Goal: Task Accomplishment & Management: Manage account settings

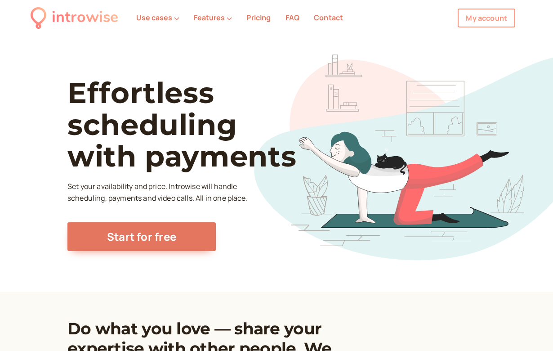
click at [488, 17] on link "My account" at bounding box center [487, 18] width 58 height 19
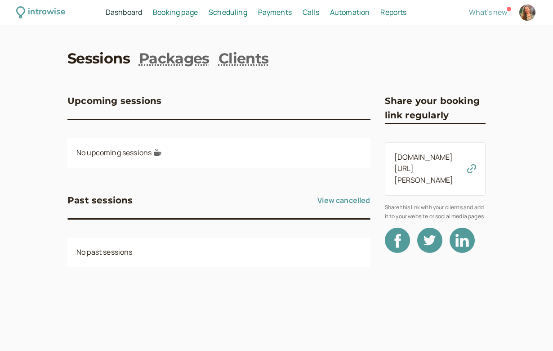
click at [186, 16] on span "Booking page" at bounding box center [175, 12] width 45 height 10
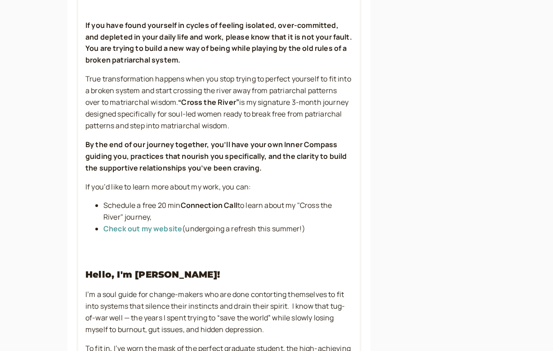
scroll to position [505, 0]
drag, startPoint x: 184, startPoint y: 215, endPoint x: 304, endPoint y: 219, distance: 120.1
click at [304, 223] on span "(undergoing a refresh this summer!)" at bounding box center [243, 228] width 123 height 10
click at [253, 246] on div "Hello Courageous Soul! If you are seeking guidance and insight: “ Discover Your…" at bounding box center [218, 158] width 281 height 667
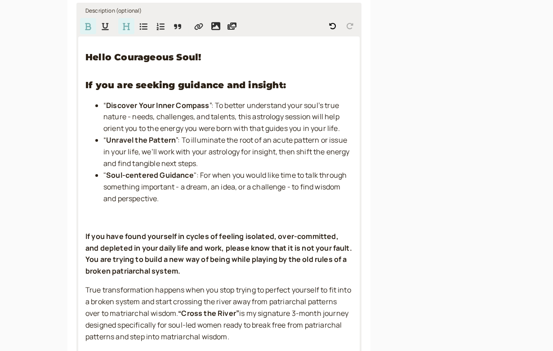
scroll to position [294, 0]
click at [187, 196] on li "" Soul-centered Guidance ": For when you would like time to talk through someth…" at bounding box center [227, 187] width 249 height 35
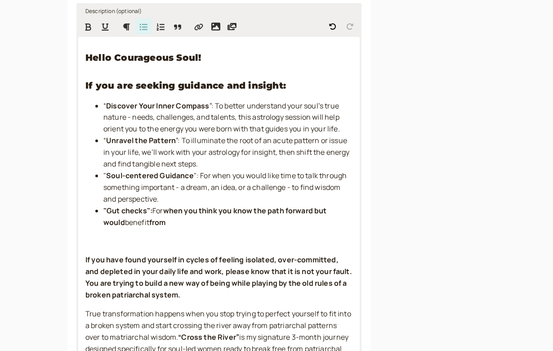
drag, startPoint x: 168, startPoint y: 205, endPoint x: 155, endPoint y: 212, distance: 15.1
click at [155, 212] on li ""Gut checks": For when you think you know the path forward but would benefit fr…" at bounding box center [227, 216] width 249 height 23
click at [175, 209] on span "when you think you know the path forward but would benefit from" at bounding box center [222, 216] width 239 height 22
click at [199, 206] on span "when you think you know the path forward but would benefit from" at bounding box center [222, 216] width 239 height 22
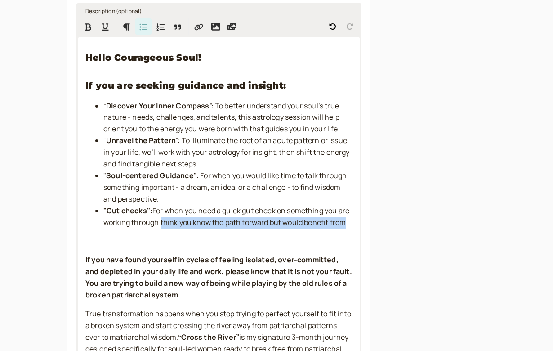
drag, startPoint x: 160, startPoint y: 217, endPoint x: 345, endPoint y: 221, distance: 185.2
click at [345, 221] on span "when you need a quick gut check on something you are working through think you …" at bounding box center [226, 216] width 247 height 22
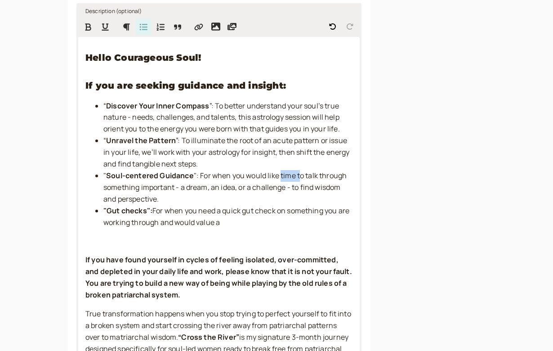
drag, startPoint x: 280, startPoint y: 172, endPoint x: 298, endPoint y: 173, distance: 18.0
click at [298, 173] on span "": For when you would like time to talk through something important - a dream, …" at bounding box center [225, 186] width 245 height 33
click at [242, 217] on li ""Gut checks": For when you need a quick gut check on something you are working …" at bounding box center [227, 216] width 249 height 23
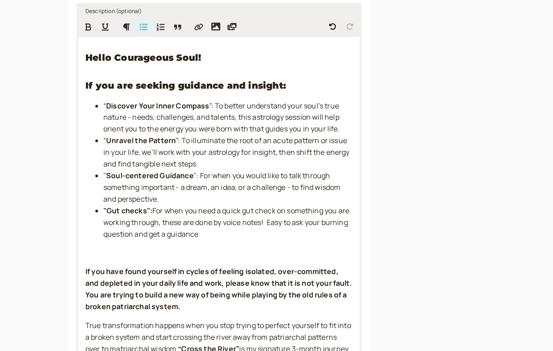
click at [270, 216] on span "when you need a quick gut check on something you are working through, these are…" at bounding box center [226, 221] width 247 height 33
click at [267, 227] on li ""Gut checks": For when you need a quick gut check on something you are working …" at bounding box center [227, 222] width 249 height 35
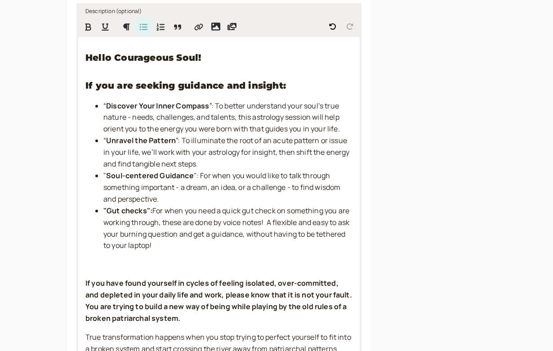
click at [225, 216] on span "when you need a quick gut check on something you are working through, these are…" at bounding box center [226, 227] width 247 height 45
drag, startPoint x: 162, startPoint y: 216, endPoint x: 262, endPoint y: 214, distance: 99.4
click at [262, 214] on span "when you need a quick gut check on something you are working through, these are…" at bounding box center [226, 227] width 247 height 45
click at [253, 237] on li ""Gut checks": For when you need a quick gut check on something you are working …" at bounding box center [227, 228] width 249 height 47
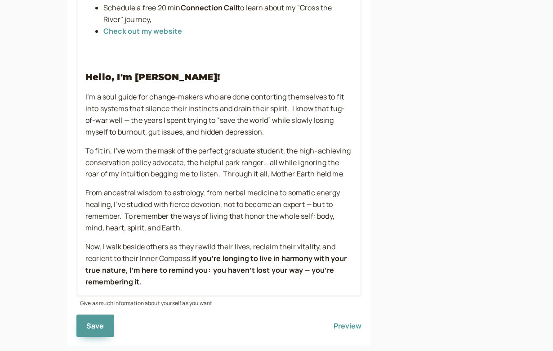
scroll to position [748, 0]
click at [98, 321] on span "Save" at bounding box center [95, 326] width 18 height 10
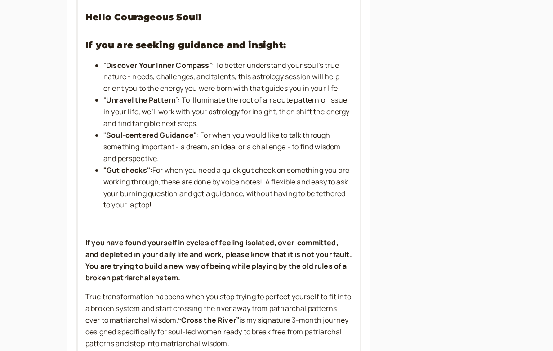
scroll to position [332, 0]
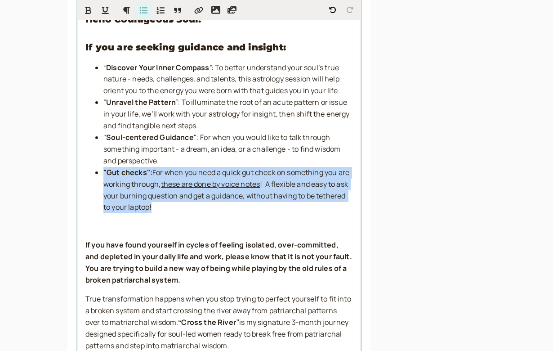
drag, startPoint x: 189, startPoint y: 202, endPoint x: 93, endPoint y: 168, distance: 102.4
click at [93, 168] on ul "“ Discover Your Inner Compass ”: To better understand your soul’s true nature -…" at bounding box center [218, 137] width 267 height 151
copy li ""Gut checks": For when you need a quick gut check on something you are working …"
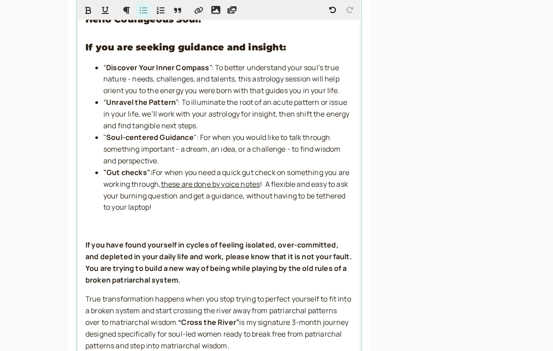
click at [200, 212] on div "Hello Courageous Soul! If you are seeking guidance and insight: “ Discover Your…" at bounding box center [218, 355] width 281 height 713
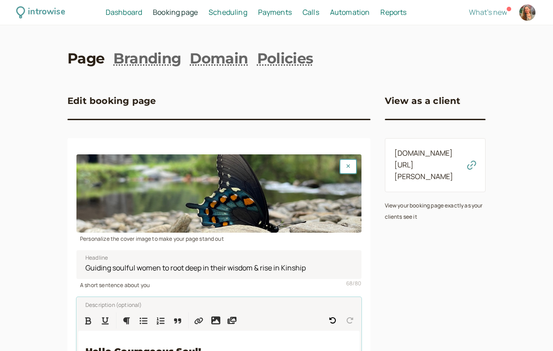
scroll to position [0, 0]
click at [183, 12] on span "Booking page" at bounding box center [175, 12] width 45 height 10
click at [217, 61] on link "Domain" at bounding box center [219, 59] width 58 height 20
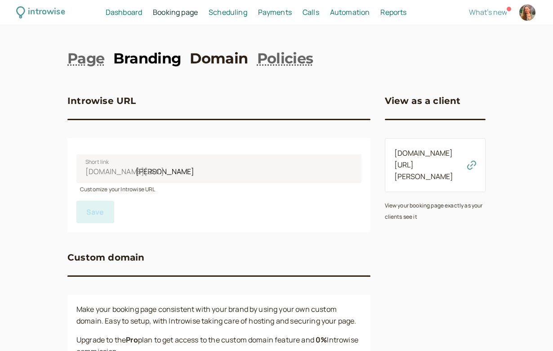
click at [165, 61] on link "Branding" at bounding box center [146, 59] width 67 height 20
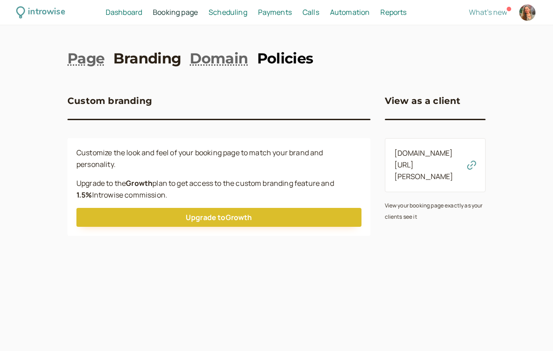
click at [297, 59] on link "Policies" at bounding box center [285, 59] width 56 height 20
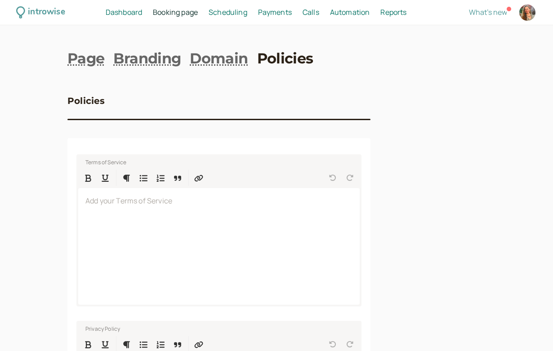
click at [224, 12] on span "Scheduling" at bounding box center [228, 12] width 39 height 10
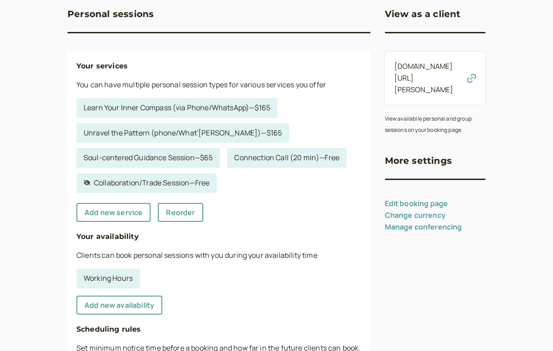
scroll to position [86, 0]
click at [125, 214] on link "Add new service" at bounding box center [113, 212] width 74 height 19
select select "30"
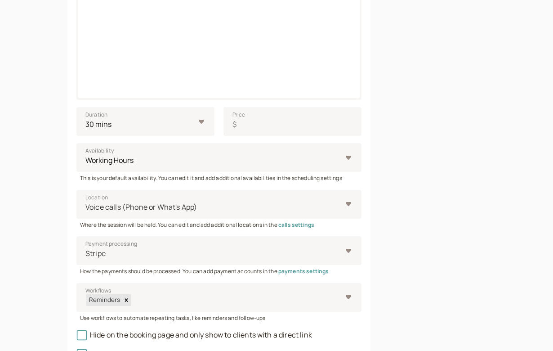
scroll to position [239, 0]
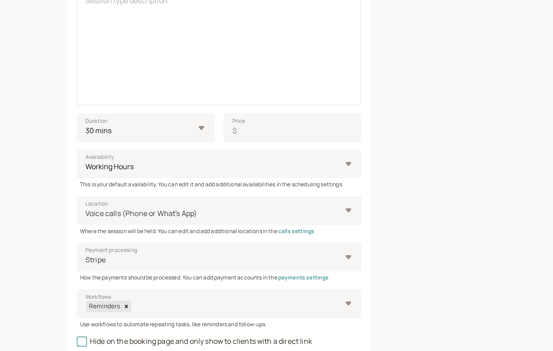
click at [370, 147] on div "Title 0 / 60 Description (optional) Session type description Duration 10 mins 1…" at bounding box center [218, 161] width 303 height 525
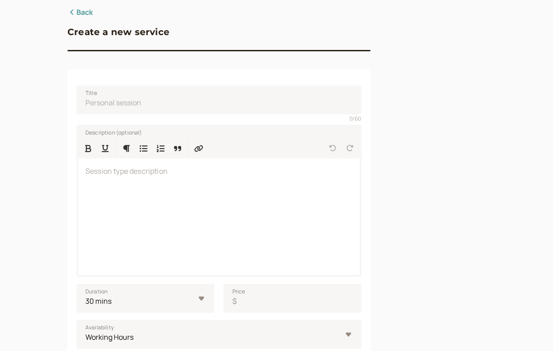
scroll to position [67, 0]
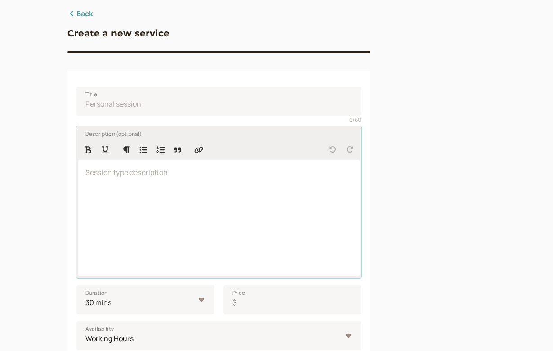
click at [191, 191] on div at bounding box center [218, 218] width 281 height 116
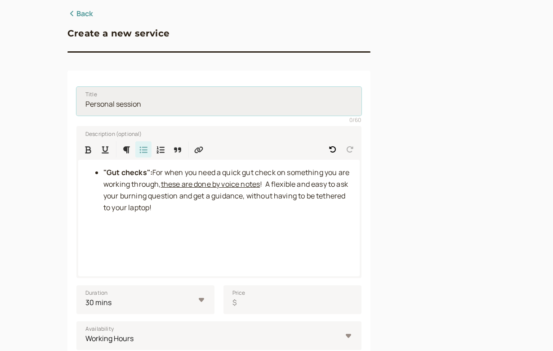
click at [151, 103] on input "Title" at bounding box center [218, 101] width 285 height 29
type input "Gut Check Voice Notes"
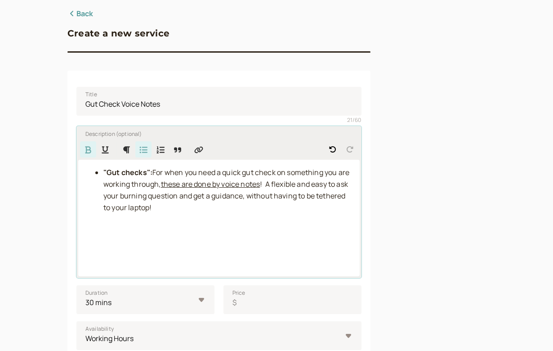
drag, startPoint x: 154, startPoint y: 173, endPoint x: 82, endPoint y: 172, distance: 71.5
click at [82, 172] on div ""Gut checks": For when you need a quick gut check on something you are working …" at bounding box center [218, 218] width 281 height 116
click at [144, 152] on icon "Bulleted List" at bounding box center [143, 150] width 9 height 8
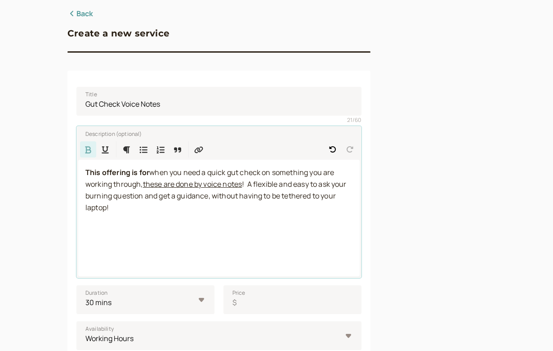
drag, startPoint x: 151, startPoint y: 171, endPoint x: 73, endPoint y: 170, distance: 78.7
click at [73, 170] on div "Title Gut Check Voice Notes 21 / 60 Description (optional) This offering is for…" at bounding box center [218, 333] width 303 height 525
click at [120, 205] on p "This offering is for when you need a quick gut check on something you are worki…" at bounding box center [218, 190] width 267 height 47
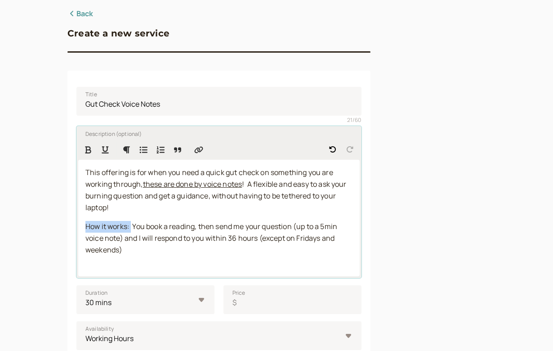
drag, startPoint x: 131, startPoint y: 223, endPoint x: 84, endPoint y: 223, distance: 47.2
click at [84, 223] on div "This offering is for when you need a quick gut check on something you are worki…" at bounding box center [218, 218] width 281 height 116
click at [89, 149] on icon "Format Bold" at bounding box center [88, 149] width 6 height 7
click at [148, 213] on div "This offering is for when you need a quick gut check on something you are worki…" at bounding box center [218, 218] width 281 height 116
click at [251, 183] on span "! A flexible and easy to ask your burning question and get a guidance, without …" at bounding box center [216, 195] width 263 height 33
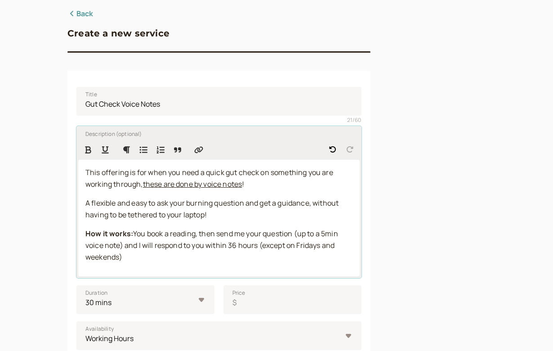
click at [141, 254] on p "How it works: You book a reading, then send me your question (up to a 5min voic…" at bounding box center [218, 245] width 267 height 35
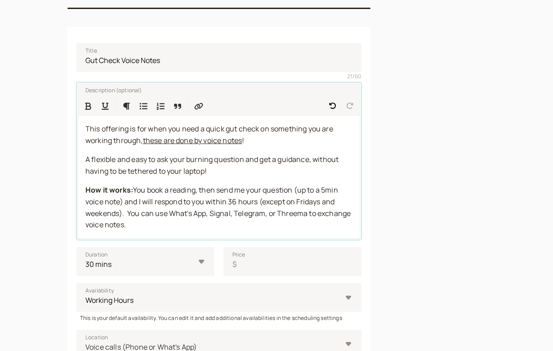
scroll to position [115, 0]
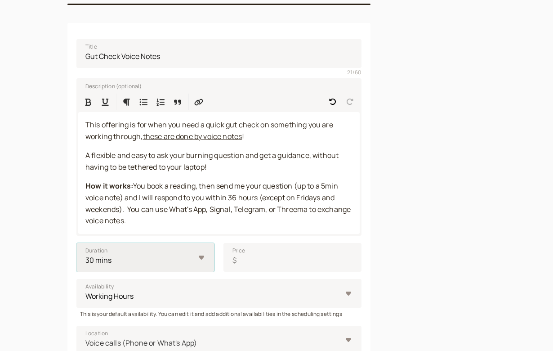
select select "15"
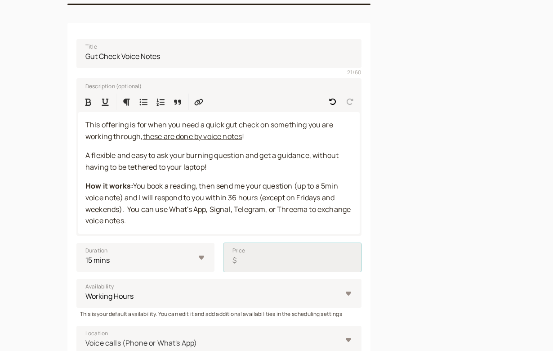
click at [256, 255] on input "Price $" at bounding box center [292, 257] width 138 height 29
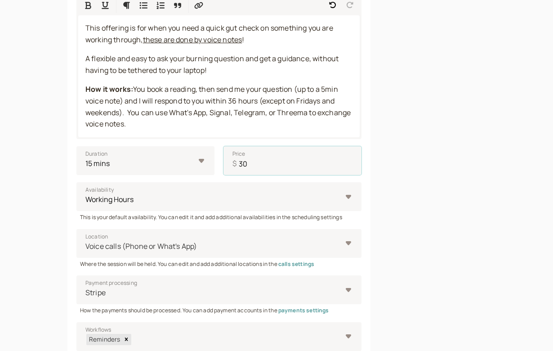
scroll to position [212, 0]
type input "30"
click at [346, 237] on div "Voice calls (Phone or What's App)" at bounding box center [218, 242] width 285 height 29
click at [86, 240] on input "Location Voice calls (Phone or What's App)" at bounding box center [85, 245] width 1 height 10
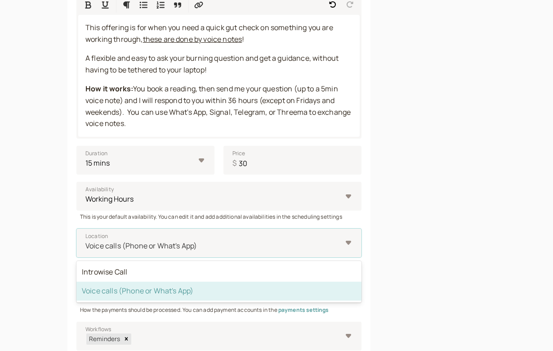
click at [378, 242] on div "Create a new service Title Gut Check Voice Notes 21 / 60 Description (optional)…" at bounding box center [276, 159] width 418 height 592
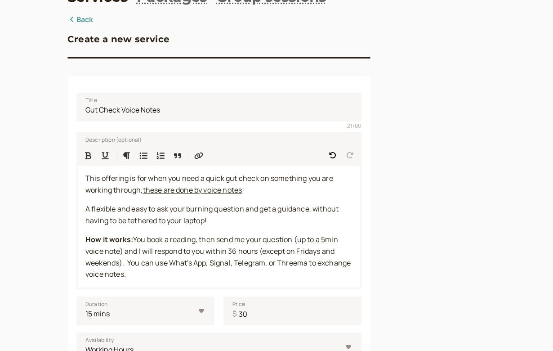
scroll to position [60, 0]
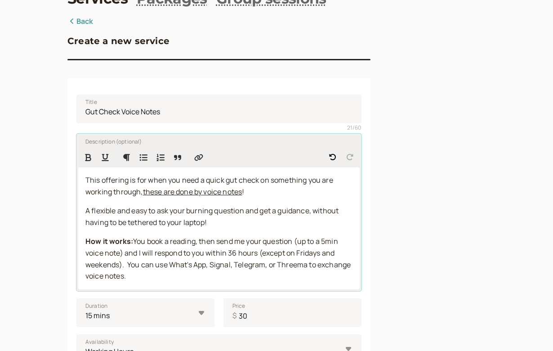
click at [207, 249] on span "You book a reading, then send me your question (up to a 5min voice note) and I …" at bounding box center [218, 258] width 267 height 45
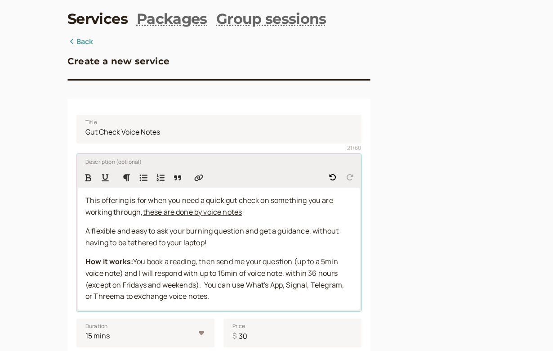
scroll to position [40, 0]
click at [270, 214] on p "This offering is for when you need a quick gut check on something you are worki…" at bounding box center [218, 206] width 267 height 23
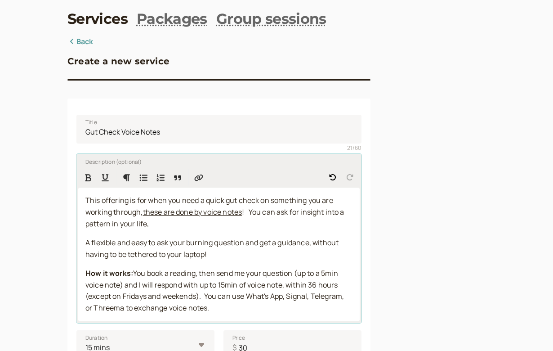
click at [254, 210] on span "! You can ask for insight into a pattern in your life," at bounding box center [215, 218] width 260 height 22
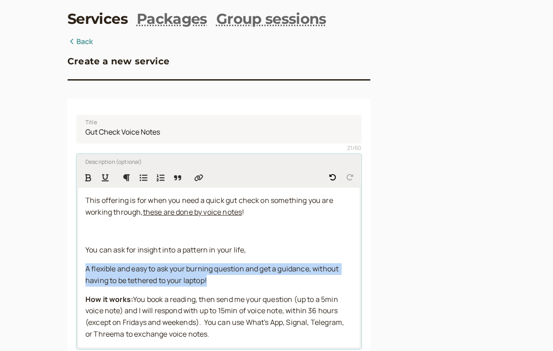
drag, startPoint x: 211, startPoint y: 280, endPoint x: 86, endPoint y: 267, distance: 126.1
click at [86, 267] on p "A flexible and easy to ask your burning question and get a guidance, without ha…" at bounding box center [218, 274] width 267 height 23
click at [91, 229] on p at bounding box center [218, 231] width 267 height 12
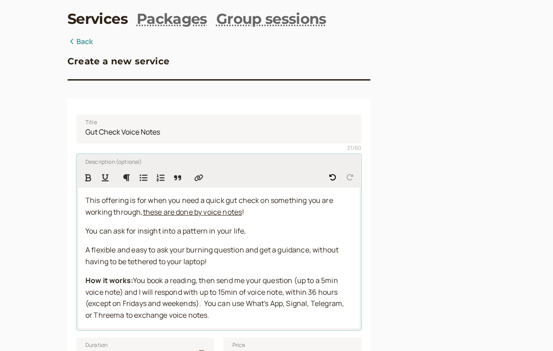
click at [135, 228] on span "You can ask for insight into a pattern in your life," at bounding box center [165, 231] width 160 height 10
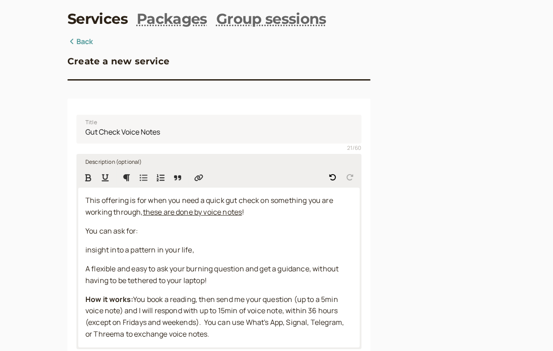
click at [144, 180] on icon "Bulleted List" at bounding box center [143, 178] width 9 height 8
click at [134, 231] on span "You can ask for:" at bounding box center [111, 231] width 53 height 10
click at [218, 247] on li "insight into a pattern in your life," at bounding box center [227, 250] width 249 height 12
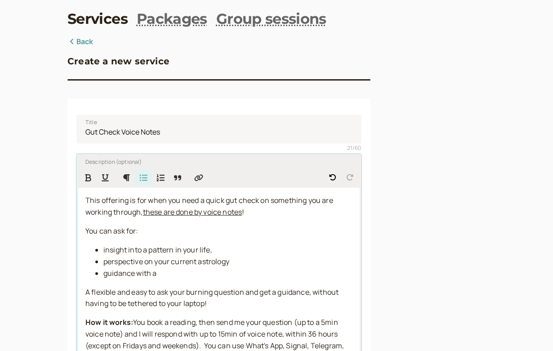
click at [150, 249] on span "insight into a pattern in your life," at bounding box center [157, 250] width 109 height 10
click at [156, 268] on span "guidance with a" at bounding box center [129, 273] width 53 height 10
click at [240, 258] on li "perspective on your current astrology" at bounding box center [227, 262] width 249 height 12
click at [147, 271] on span "guidance on a recent dream," at bounding box center [151, 273] width 96 height 10
click at [267, 210] on p "This offering is for when you need a quick gut check on something you are worki…" at bounding box center [218, 206] width 267 height 23
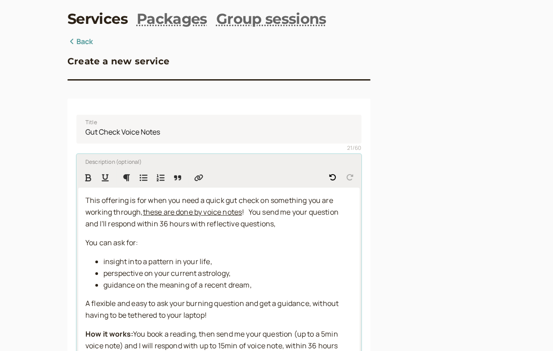
click at [207, 221] on span "! You send me your question and I'll respond within 36 hours with reflective qu…" at bounding box center [212, 218] width 254 height 22
click at [335, 220] on p "This offering is for when you need a quick gut check on something you are worki…" at bounding box center [218, 212] width 267 height 35
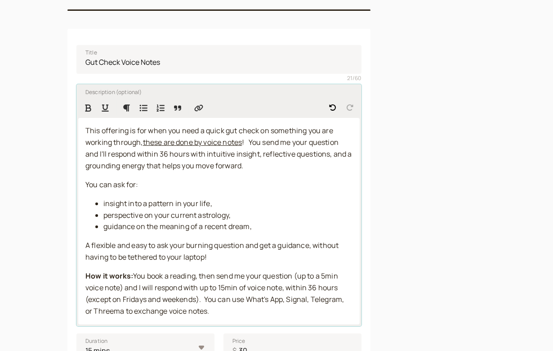
scroll to position [110, 0]
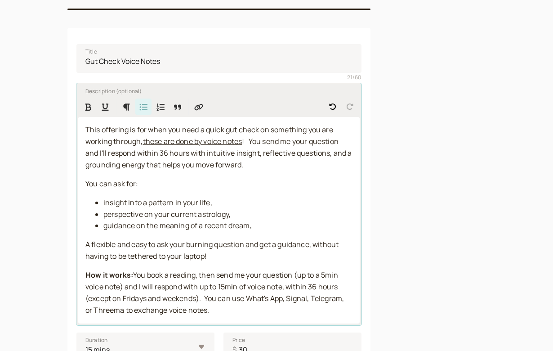
click at [282, 222] on li "guidance on the meaning of a recent dream," at bounding box center [227, 226] width 249 height 12
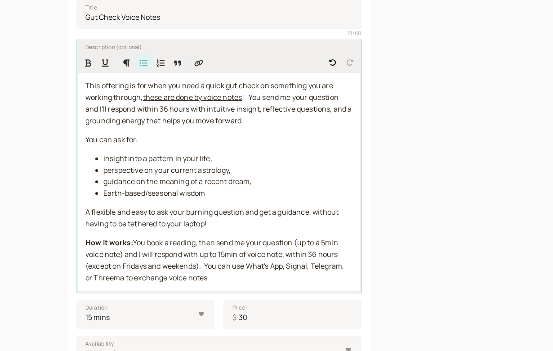
scroll to position [154, 0]
click at [149, 207] on span "A flexible and easy to ask your burning question and get a guidance, without ha…" at bounding box center [212, 218] width 254 height 22
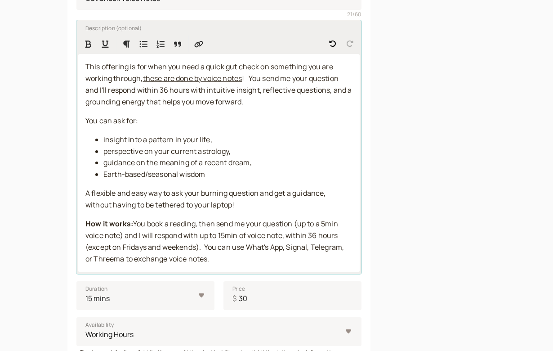
scroll to position [173, 0]
drag, startPoint x: 212, startPoint y: 254, endPoint x: 130, endPoint y: 222, distance: 88.2
click at [130, 222] on p "How it works: You book a reading, then send me your question (up to a 5min voic…" at bounding box center [218, 241] width 267 height 47
click at [218, 251] on p "How it works: You book a reading, then send me your question (up to a 5min voic…" at bounding box center [218, 241] width 267 height 47
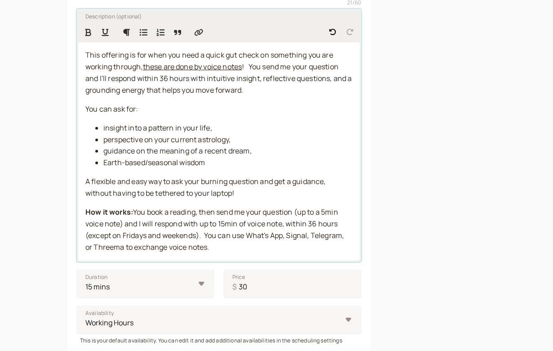
scroll to position [188, 0]
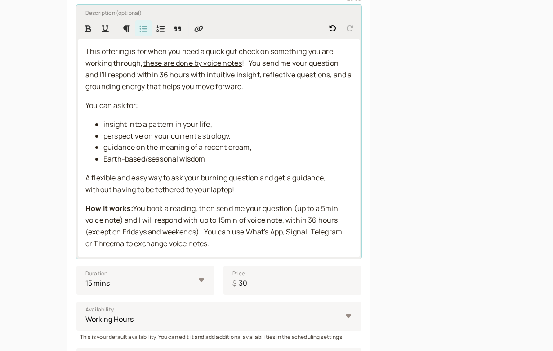
click at [230, 131] on span "perspective on your current astrology," at bounding box center [166, 136] width 127 height 10
click at [230, 236] on p "How it works: You book a reading, then send me your question (up to a 5min voic…" at bounding box center [218, 226] width 267 height 47
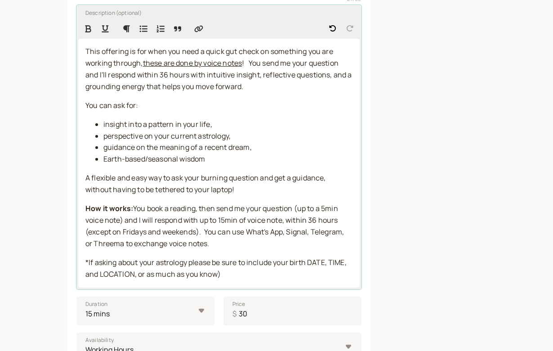
click at [138, 267] on span "*If asking about your astrology please be sure to include your birth DATE, TIME…" at bounding box center [216, 268] width 263 height 22
drag, startPoint x: 148, startPoint y: 268, endPoint x: 184, endPoint y: 269, distance: 36.4
click at [184, 269] on span "*If asking about your astrology please be sure to include your birth DATE, TIME…" at bounding box center [216, 268] width 263 height 22
drag, startPoint x: 139, startPoint y: 267, endPoint x: 207, endPoint y: 267, distance: 67.9
click at [207, 267] on span "*If asking about your astrology please be sure to include your birth DATE, TIME…" at bounding box center [216, 268] width 263 height 22
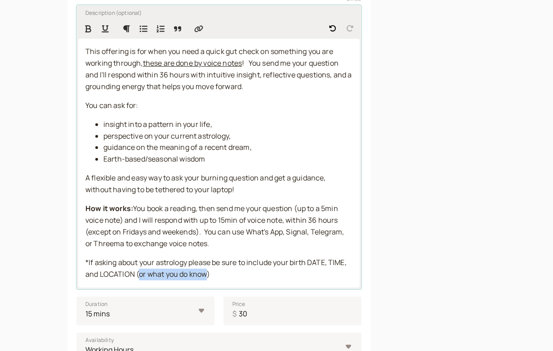
click at [207, 267] on span "*If asking about your astrology please be sure to include your birth DATE, TIME…" at bounding box center [216, 268] width 263 height 22
drag, startPoint x: 139, startPoint y: 267, endPoint x: 281, endPoint y: 270, distance: 142.5
click at [295, 263] on p "*If asking about your astrology please be sure to include your birth DATE, TIME…" at bounding box center [218, 268] width 267 height 23
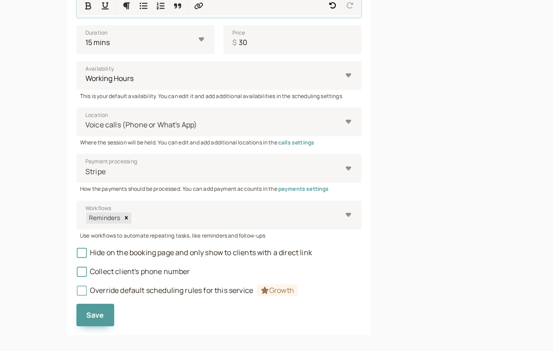
scroll to position [459, 0]
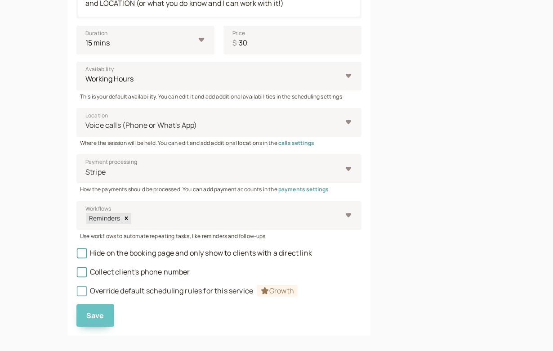
click at [97, 310] on span "Save" at bounding box center [95, 315] width 18 height 10
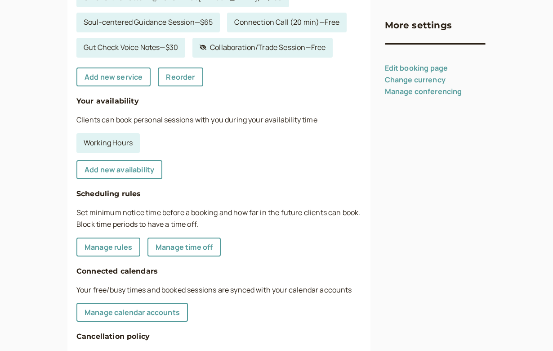
scroll to position [234, 0]
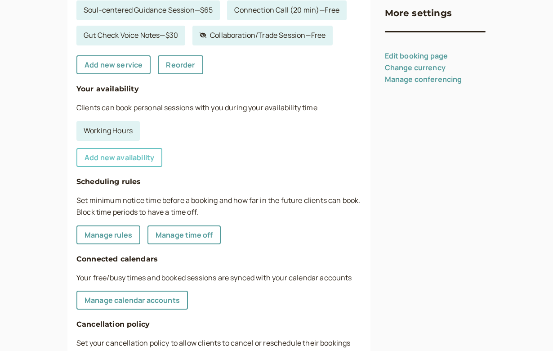
click at [142, 152] on link "Add new availability" at bounding box center [119, 157] width 86 height 19
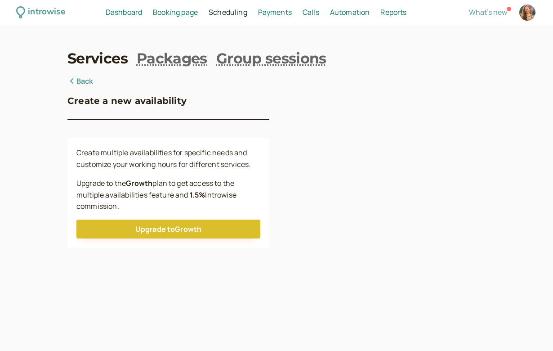
click at [90, 83] on link "Back" at bounding box center [80, 82] width 26 height 12
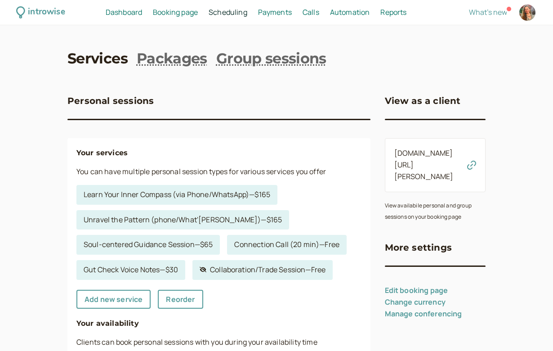
scroll to position [234, 0]
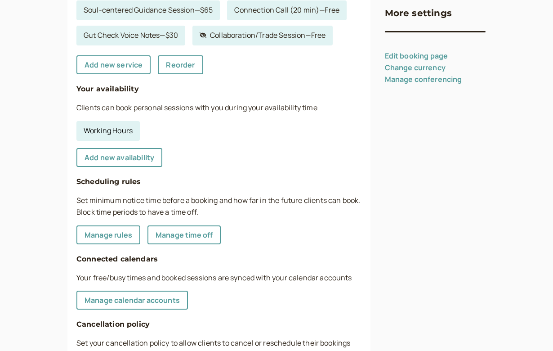
click at [114, 125] on link "Working Hours" at bounding box center [107, 131] width 63 height 20
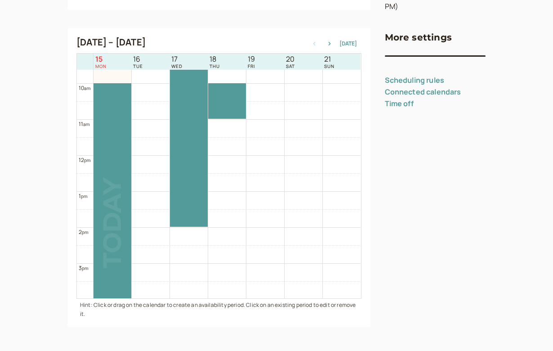
scroll to position [338, 0]
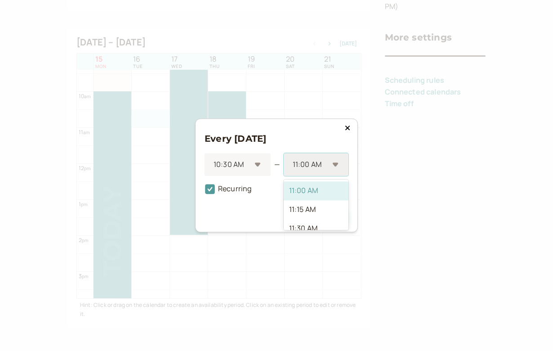
click at [335, 165] on div "11:00 AM" at bounding box center [316, 164] width 65 height 23
click at [317, 195] on div "3:00 PM" at bounding box center [316, 200] width 65 height 19
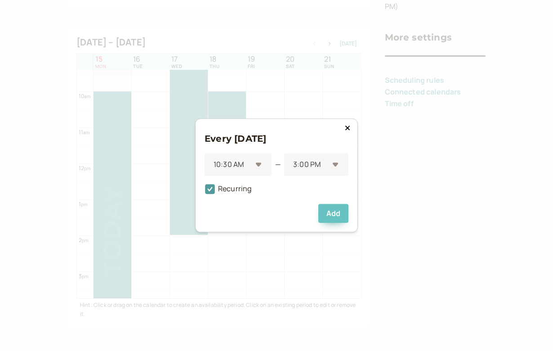
click at [332, 215] on button "Add" at bounding box center [333, 213] width 30 height 19
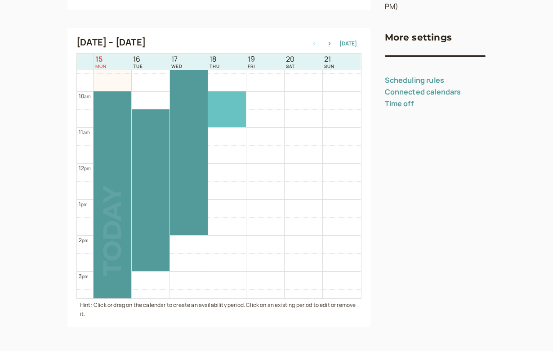
click at [224, 114] on div at bounding box center [227, 109] width 38 height 36
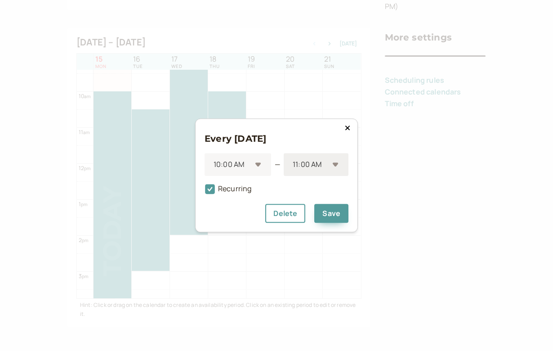
click at [338, 166] on div "11:00 AM" at bounding box center [316, 164] width 65 height 23
click at [325, 203] on div "2:00 PM" at bounding box center [316, 207] width 65 height 19
click at [330, 213] on button "Save" at bounding box center [331, 213] width 34 height 19
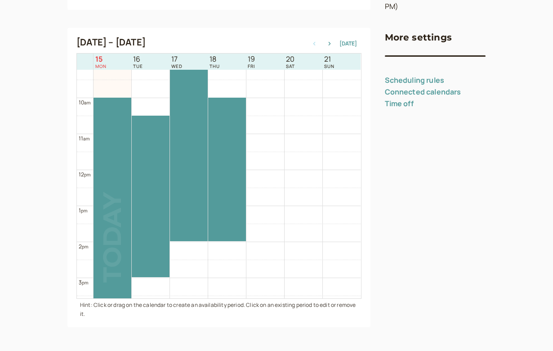
scroll to position [331, 0]
click at [396, 75] on link "Scheduling rules" at bounding box center [415, 80] width 60 height 10
select select "15"
select select "2880"
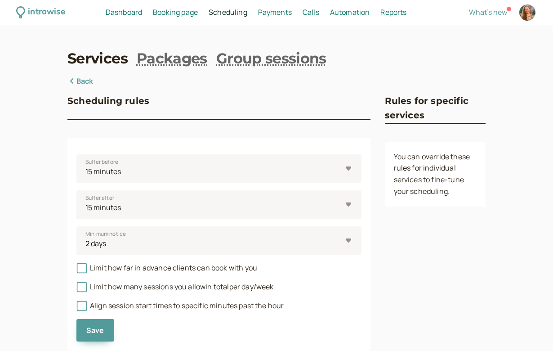
click at [85, 81] on link "Back" at bounding box center [80, 82] width 26 height 12
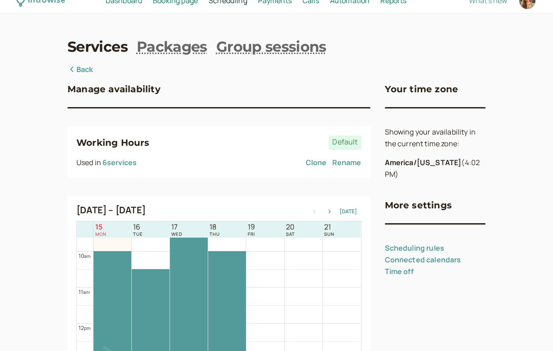
scroll to position [10, 0]
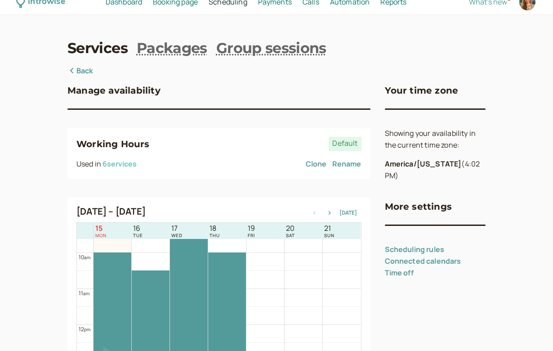
click at [116, 163] on button "6 service s" at bounding box center [119, 164] width 34 height 8
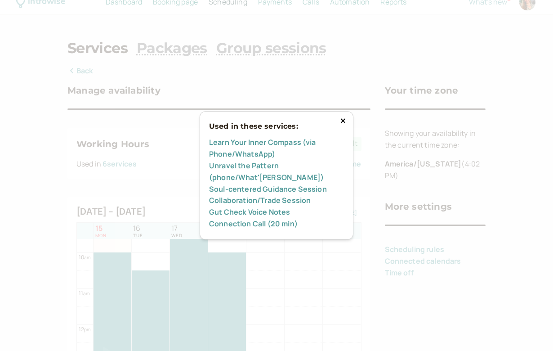
click at [344, 123] on icon at bounding box center [342, 120] width 5 height 7
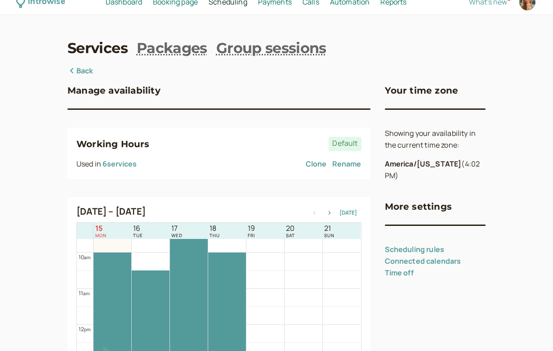
click at [81, 91] on h3 "Manage availability" at bounding box center [113, 90] width 93 height 14
click at [82, 71] on link "Back" at bounding box center [80, 71] width 26 height 12
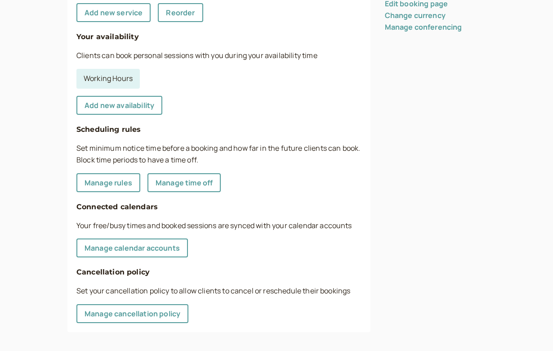
scroll to position [286, 0]
click at [154, 304] on link "Manage cancellation policy" at bounding box center [132, 313] width 112 height 19
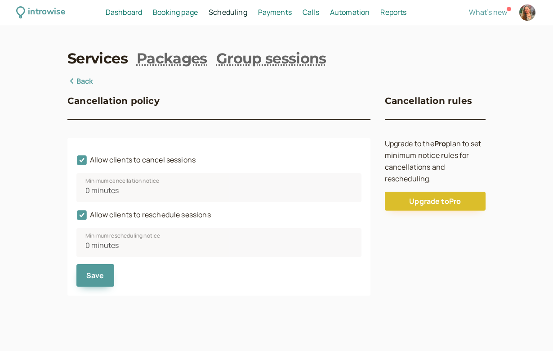
click at [83, 77] on link "Back" at bounding box center [80, 82] width 26 height 12
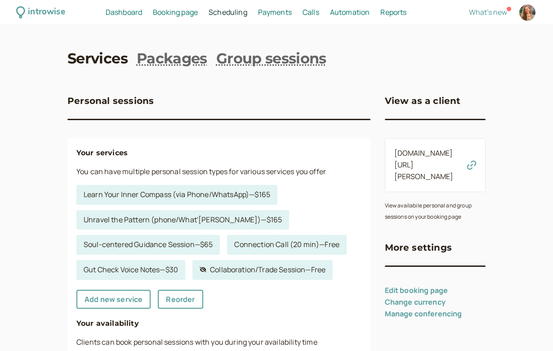
click at [181, 13] on span "Booking page" at bounding box center [175, 12] width 45 height 10
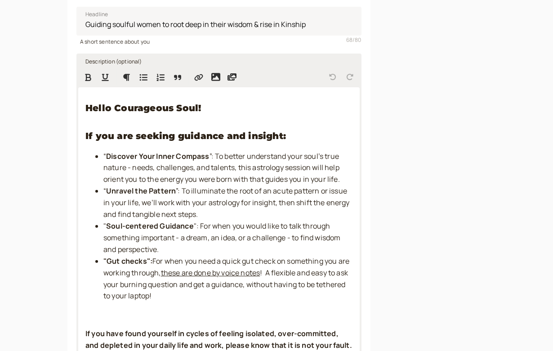
scroll to position [244, 0]
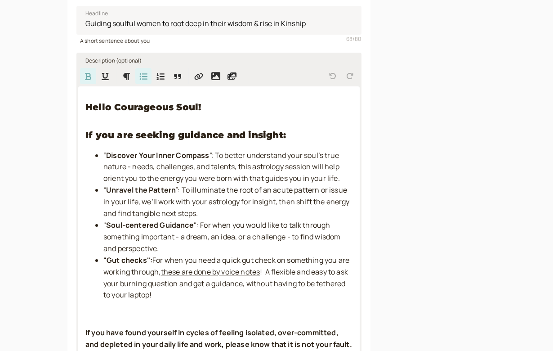
click at [147, 255] on strong ""Gut checks":" at bounding box center [127, 260] width 49 height 10
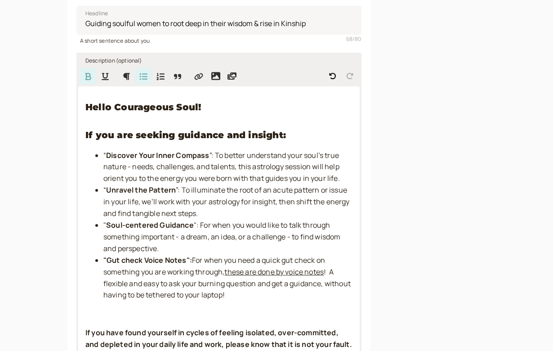
click at [267, 288] on li ""Gut check Voice Notes": For when you need a quick gut check on something you a…" at bounding box center [227, 277] width 249 height 47
click at [161, 278] on span "! A flexible and easy to ask your burning question and get a guidance, without …" at bounding box center [227, 283] width 249 height 33
click at [305, 277] on span "! A flexible and easy way to ask your burning question and get a guidance, with…" at bounding box center [221, 283] width 236 height 33
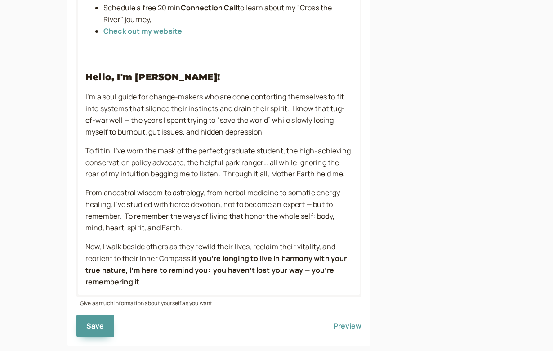
scroll to position [748, 0]
click at [98, 321] on span "Save" at bounding box center [95, 326] width 18 height 10
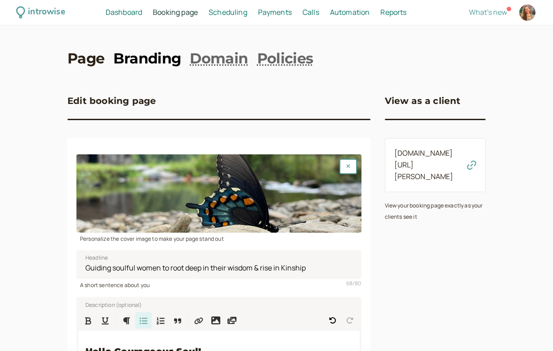
scroll to position [0, 0]
click at [179, 14] on span "Booking page" at bounding box center [175, 12] width 45 height 10
click at [235, 12] on span "Scheduling" at bounding box center [228, 12] width 39 height 10
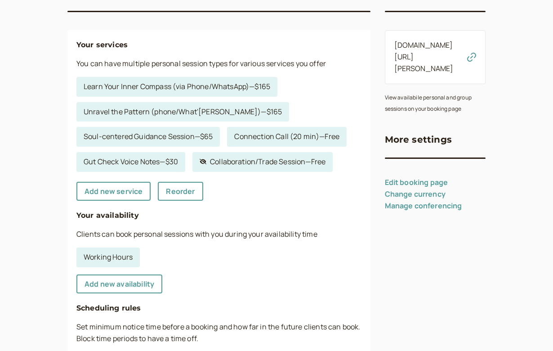
scroll to position [111, 0]
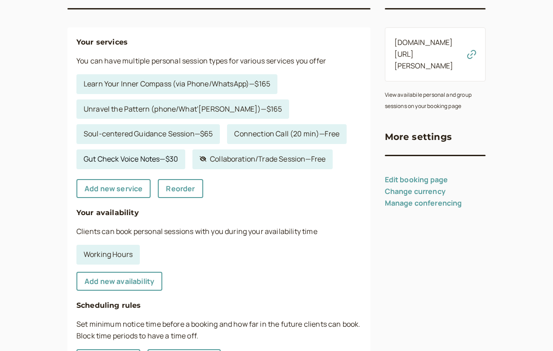
click at [168, 155] on link "Gut Check Voice Notes — $30" at bounding box center [130, 159] width 109 height 20
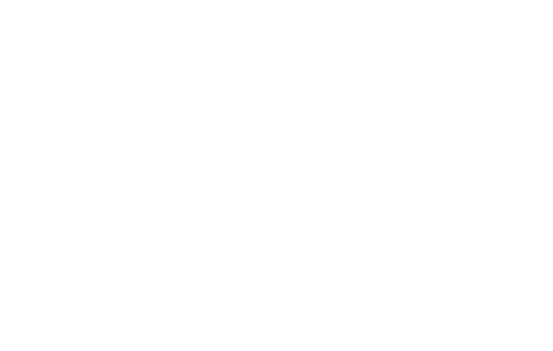
select select "15"
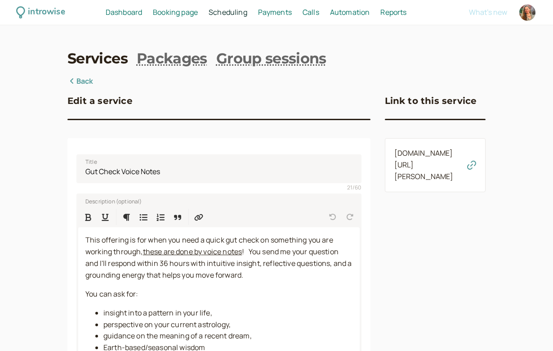
click at [472, 169] on icon "button" at bounding box center [471, 164] width 9 height 9
click at [273, 60] on link "Group sessions" at bounding box center [271, 59] width 110 height 20
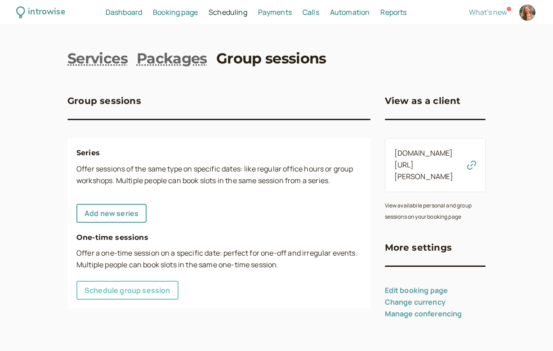
click at [144, 285] on link "Schedule group session" at bounding box center [127, 289] width 102 height 19
